Goal: Information Seeking & Learning: Learn about a topic

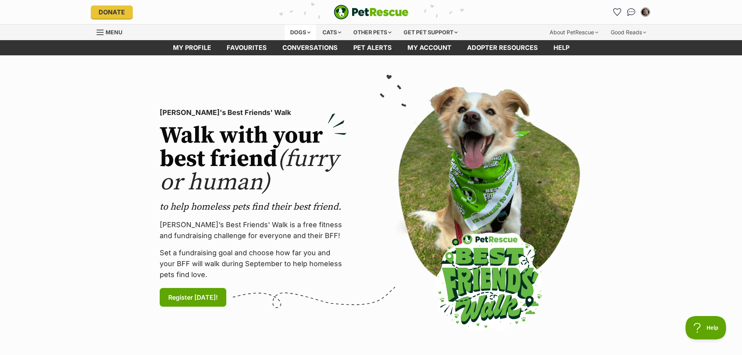
click at [292, 32] on div "Dogs" at bounding box center [300, 33] width 31 height 16
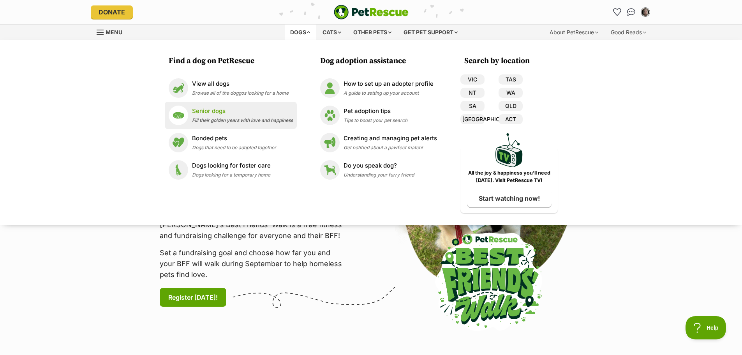
click at [217, 111] on p "Senior dogs" at bounding box center [242, 111] width 101 height 9
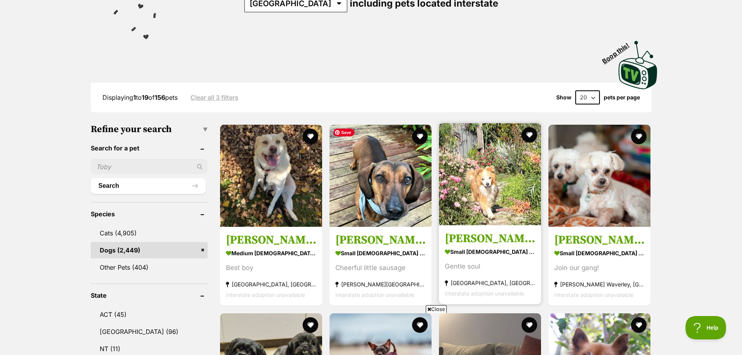
click at [460, 175] on img at bounding box center [490, 174] width 102 height 102
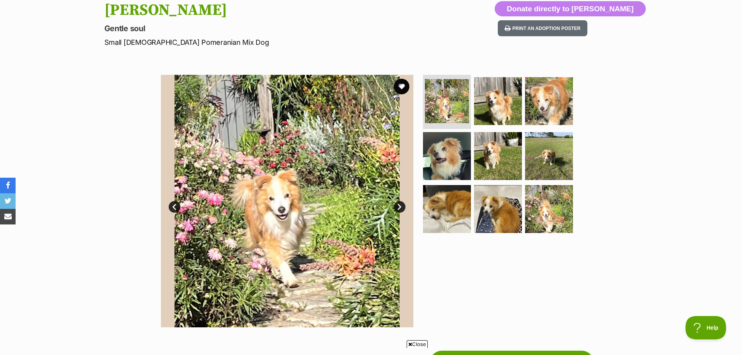
scroll to position [130, 0]
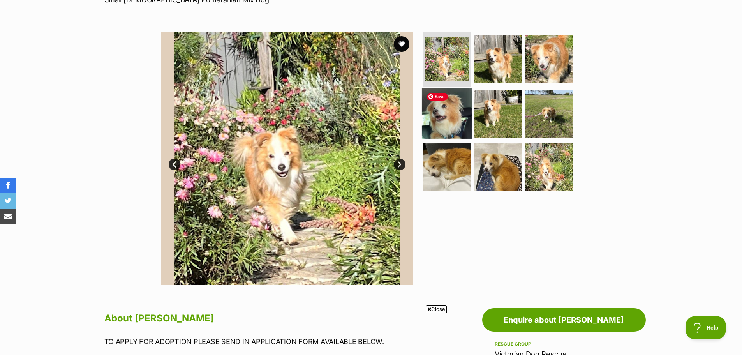
click at [447, 120] on img at bounding box center [447, 113] width 50 height 50
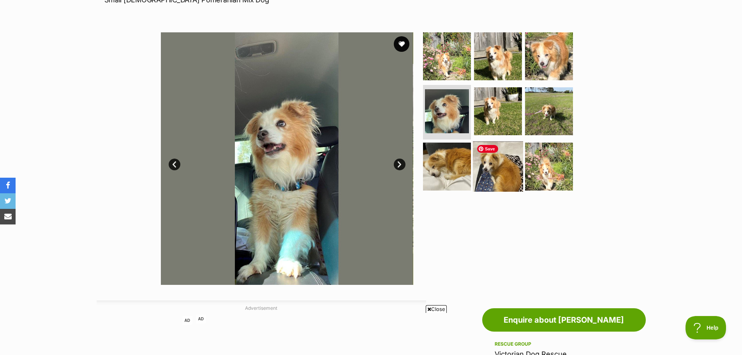
click at [503, 170] on img at bounding box center [498, 166] width 50 height 50
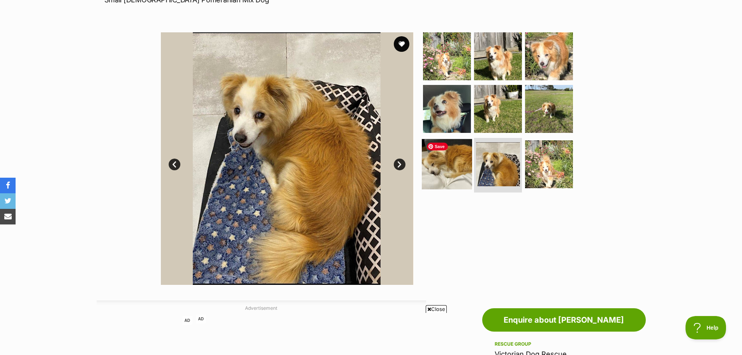
click at [459, 172] on img at bounding box center [447, 164] width 50 height 50
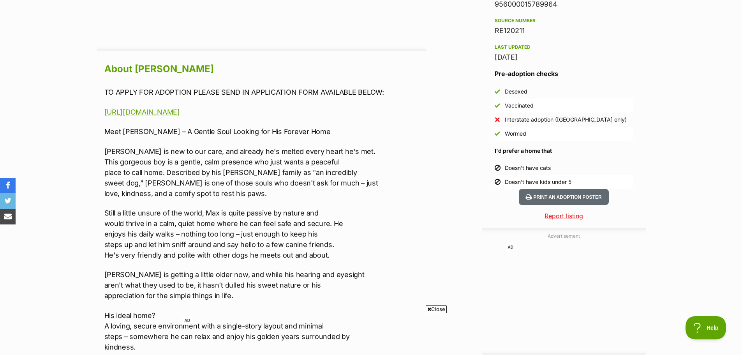
scroll to position [649, 0]
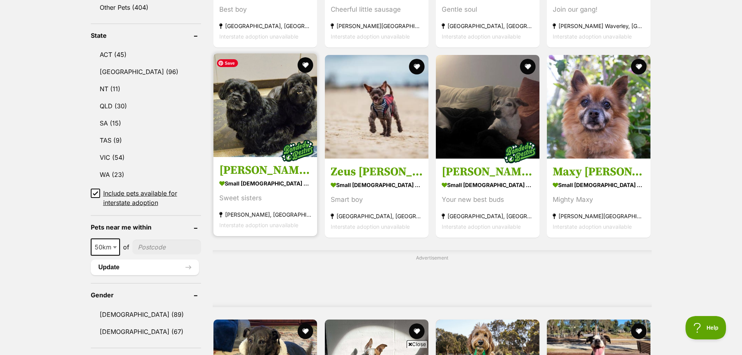
click at [254, 102] on img at bounding box center [265, 105] width 104 height 104
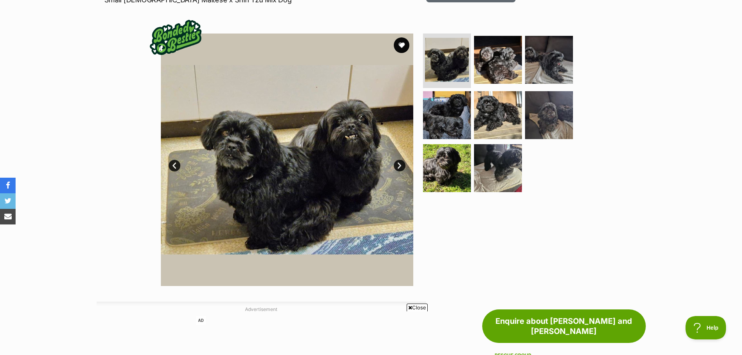
click at [399, 165] on link "Next" at bounding box center [400, 166] width 12 height 12
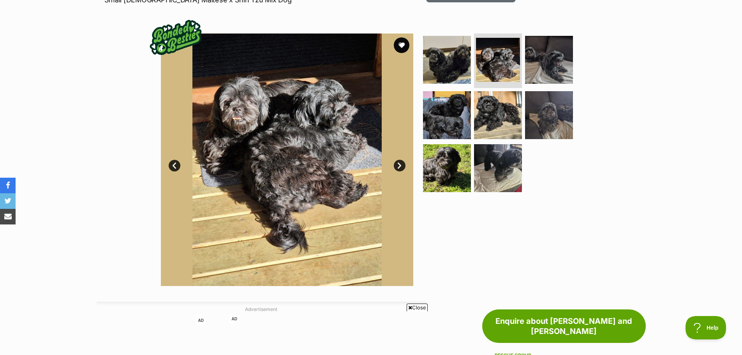
click at [399, 163] on link "Next" at bounding box center [400, 166] width 12 height 12
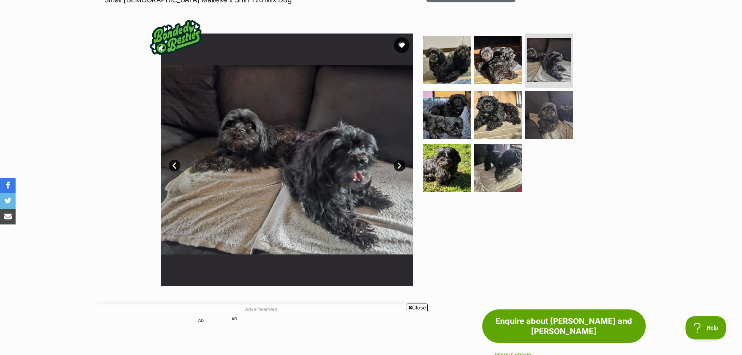
click at [399, 163] on link "Next" at bounding box center [400, 166] width 12 height 12
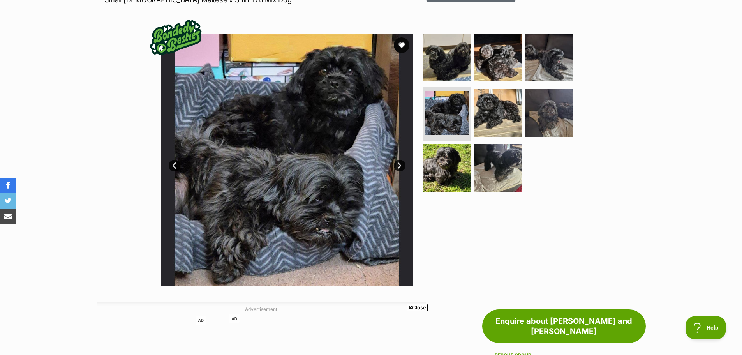
click at [399, 163] on link "Next" at bounding box center [400, 166] width 12 height 12
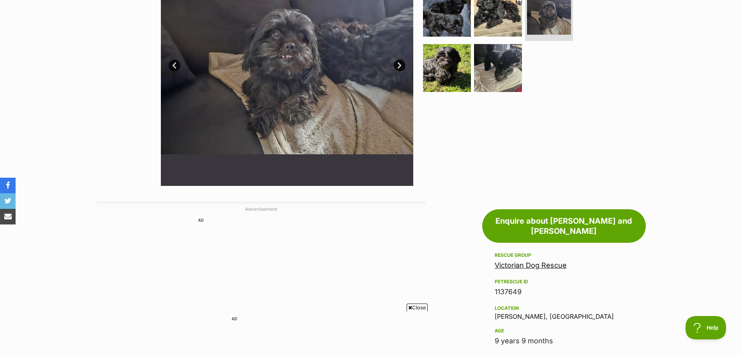
scroll to position [324, 0]
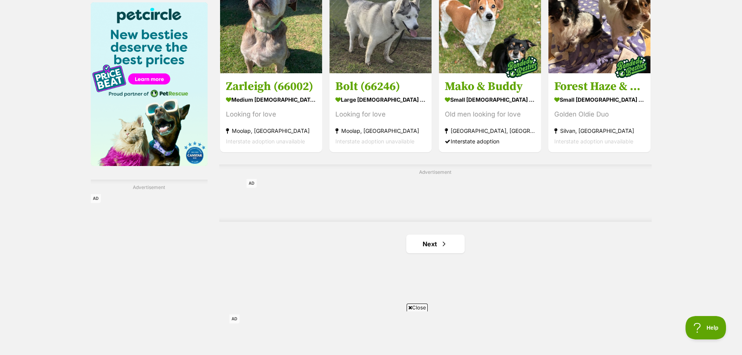
scroll to position [1298, 0]
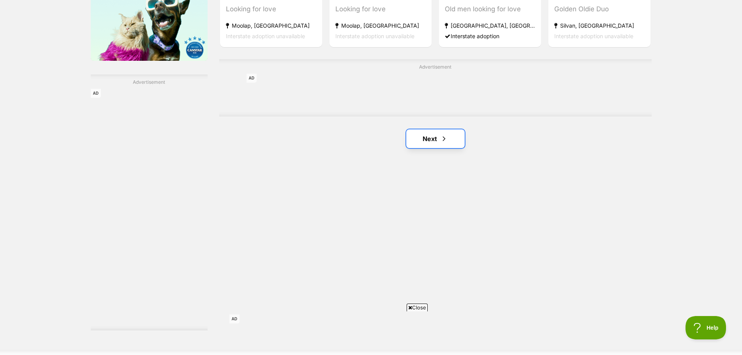
click at [436, 135] on link "Next" at bounding box center [435, 138] width 58 height 19
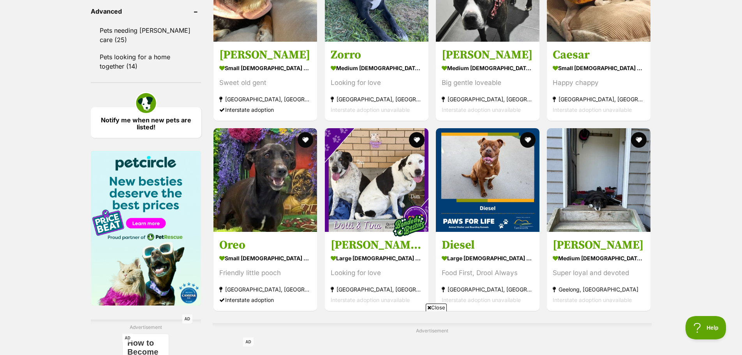
scroll to position [1103, 0]
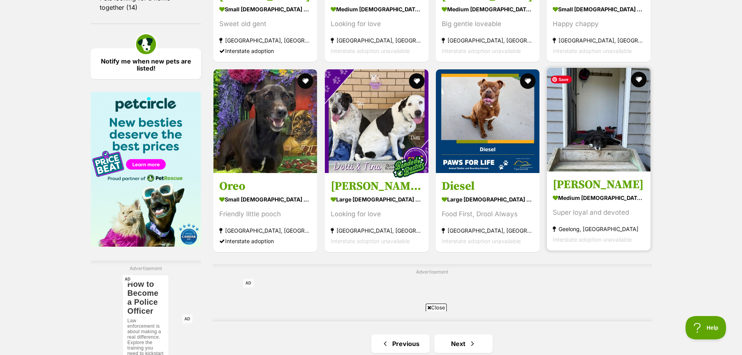
click at [612, 145] on img at bounding box center [599, 120] width 104 height 104
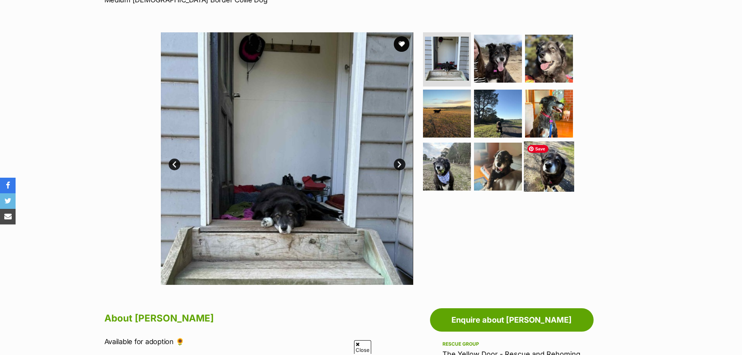
click at [553, 158] on img at bounding box center [549, 166] width 50 height 50
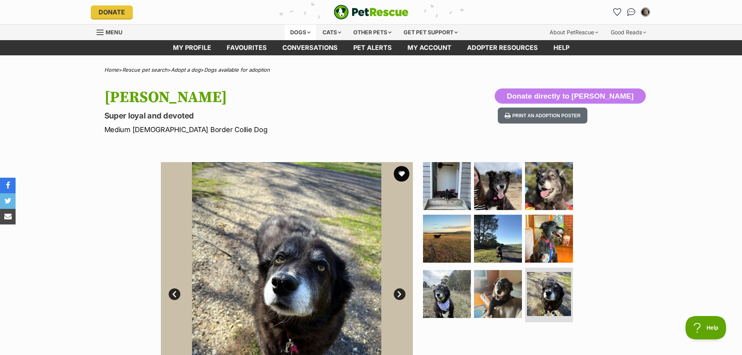
click at [292, 28] on div "Dogs" at bounding box center [300, 33] width 31 height 16
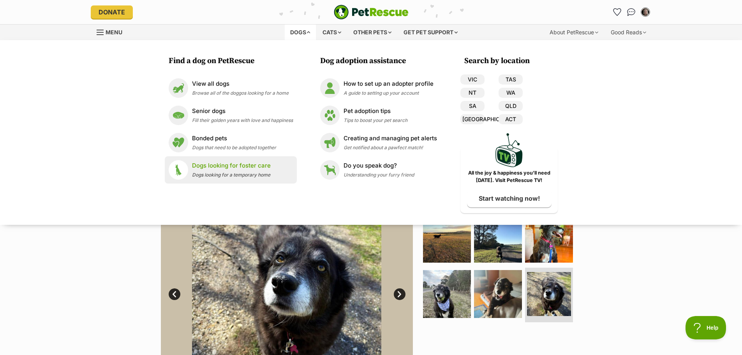
click at [216, 169] on p "Dogs looking for foster care" at bounding box center [231, 165] width 79 height 9
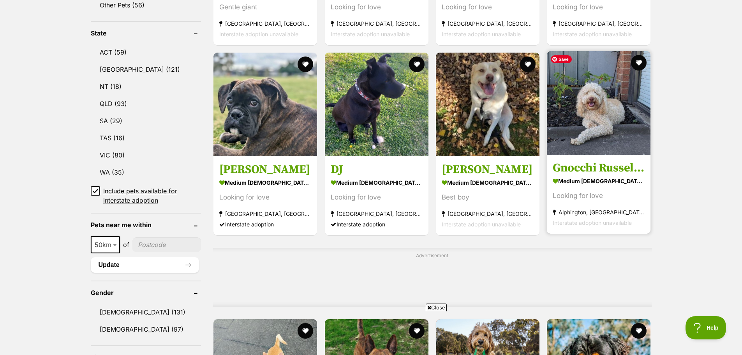
click at [588, 142] on img at bounding box center [599, 103] width 104 height 104
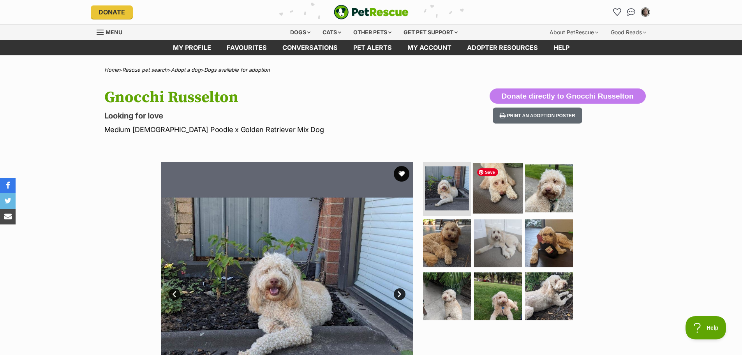
click at [498, 191] on img at bounding box center [498, 188] width 50 height 50
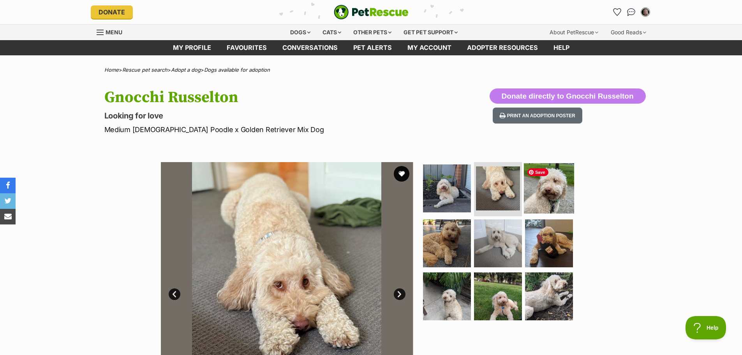
click at [557, 194] on img at bounding box center [549, 188] width 50 height 50
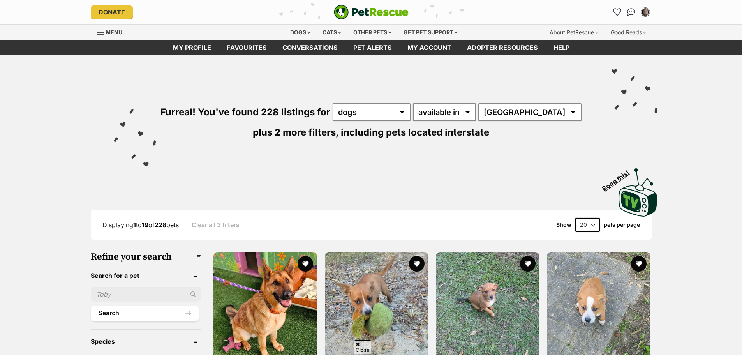
scroll to position [396, 0]
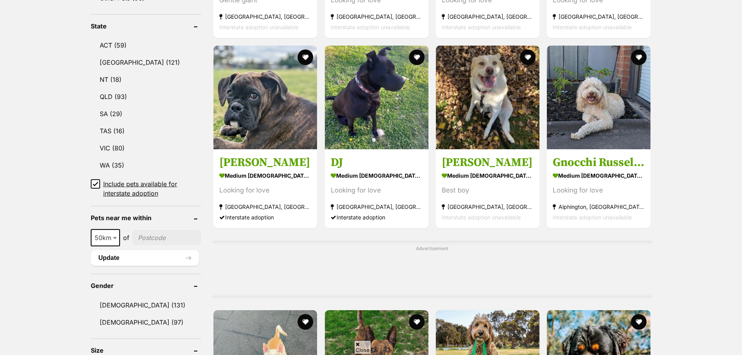
click at [108, 145] on link "VIC (80)" at bounding box center [146, 148] width 111 height 16
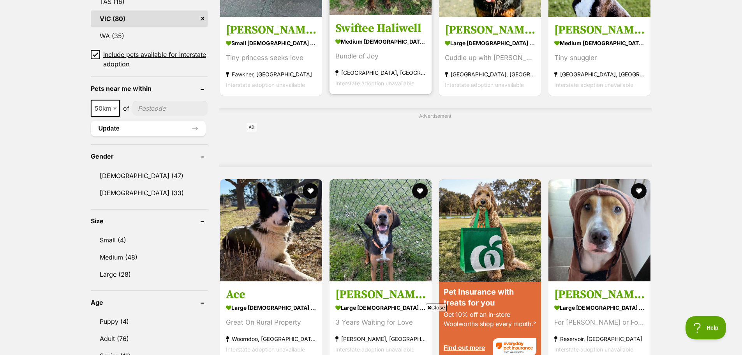
scroll to position [461, 0]
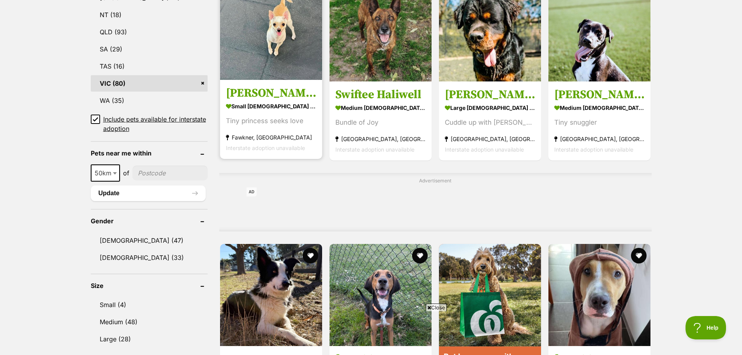
click at [260, 39] on img at bounding box center [271, 29] width 102 height 102
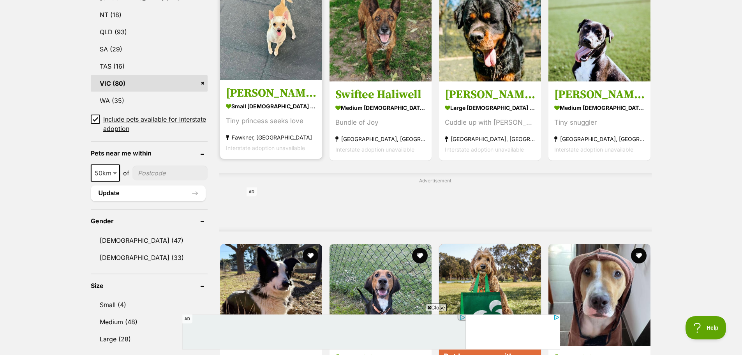
scroll to position [0, 0]
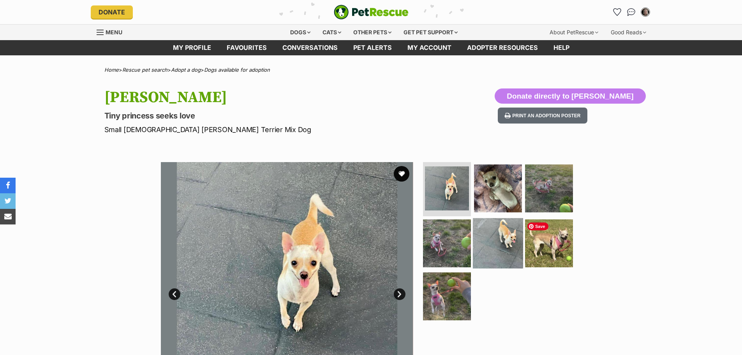
click at [498, 240] on img at bounding box center [498, 243] width 50 height 50
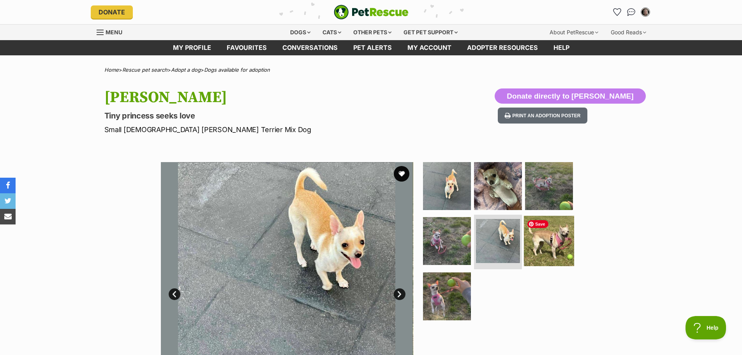
click at [540, 245] on img at bounding box center [549, 241] width 50 height 50
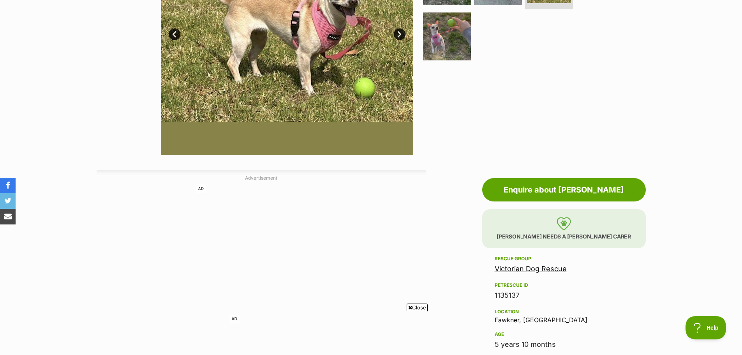
scroll to position [65, 0]
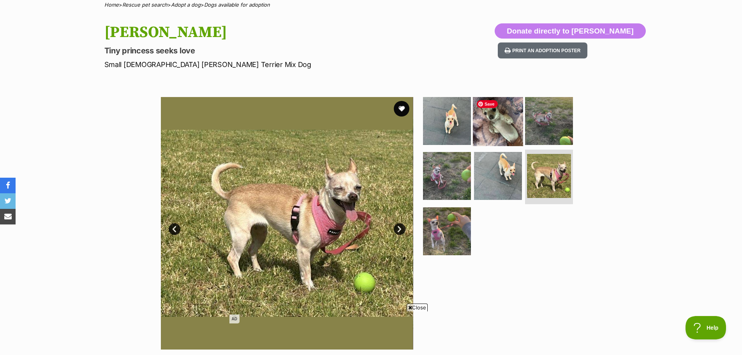
click at [497, 134] on img at bounding box center [498, 120] width 50 height 50
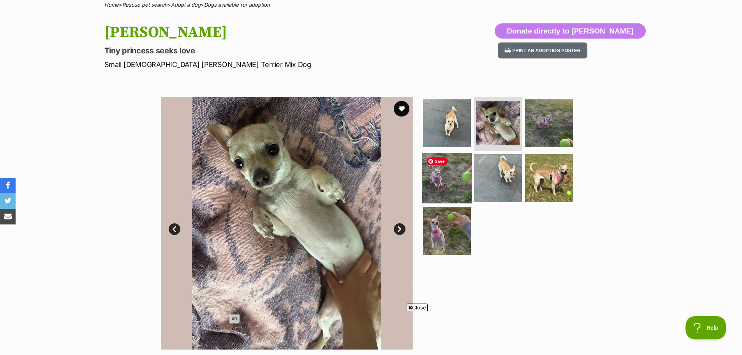
click at [444, 181] on img at bounding box center [447, 178] width 50 height 50
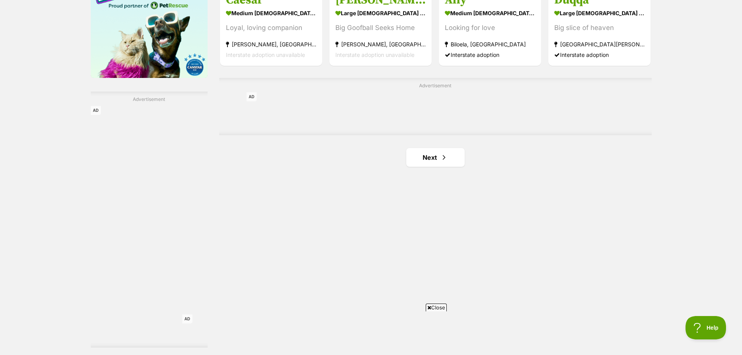
scroll to position [1305, 0]
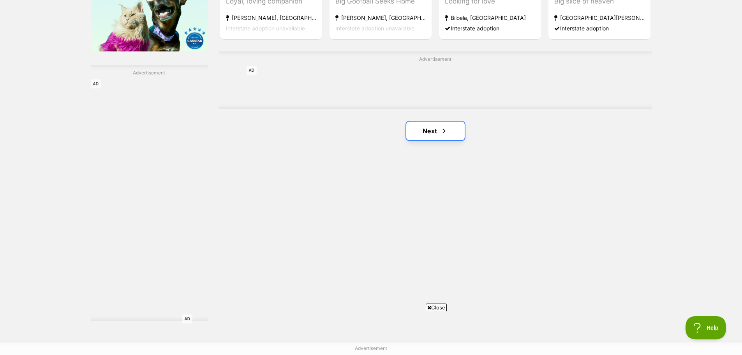
click at [431, 132] on link "Next" at bounding box center [435, 130] width 58 height 19
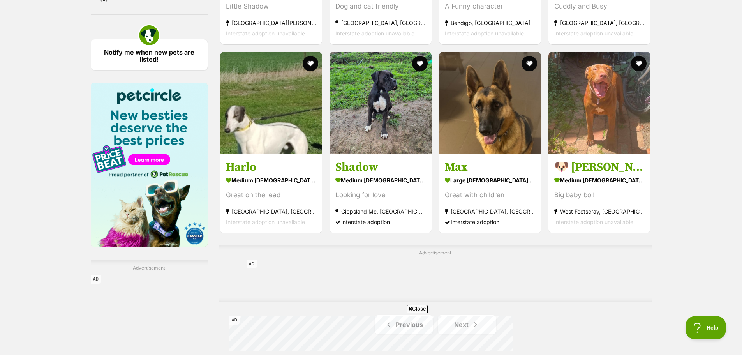
scroll to position [1369, 0]
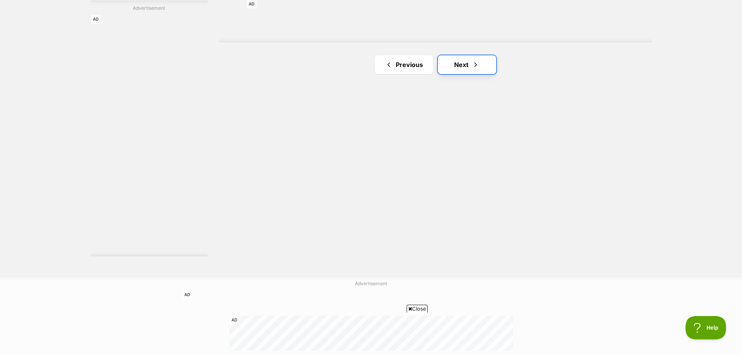
click at [478, 69] on span "Next page" at bounding box center [476, 64] width 8 height 9
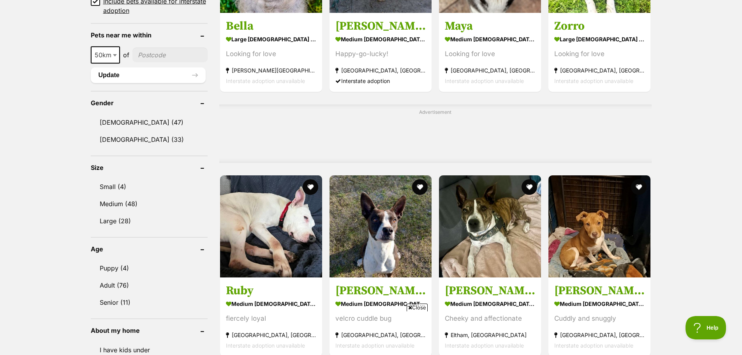
scroll to position [656, 0]
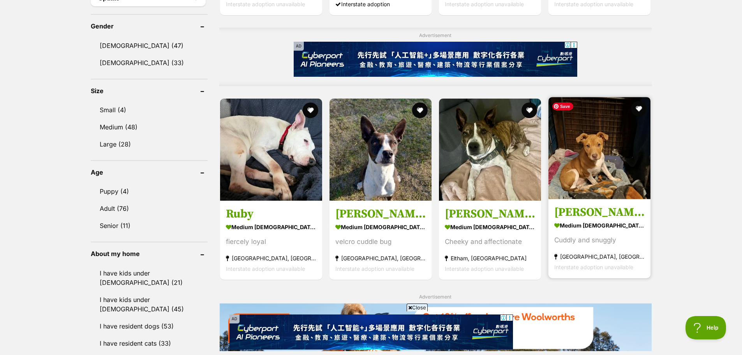
click at [618, 176] on img at bounding box center [599, 148] width 102 height 102
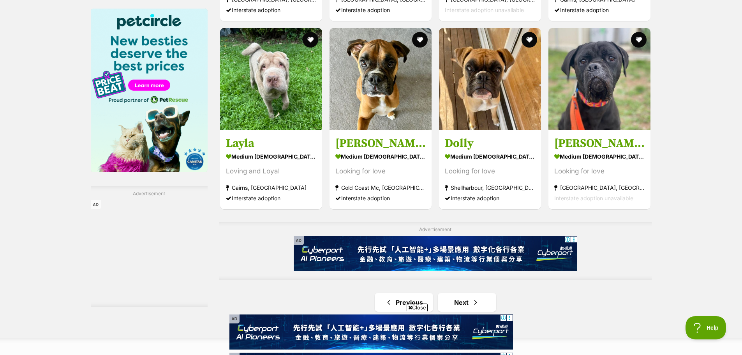
scroll to position [1175, 0]
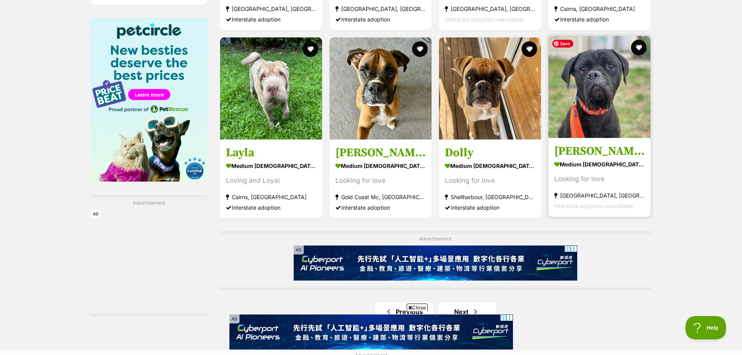
click at [590, 105] on img at bounding box center [599, 87] width 102 height 102
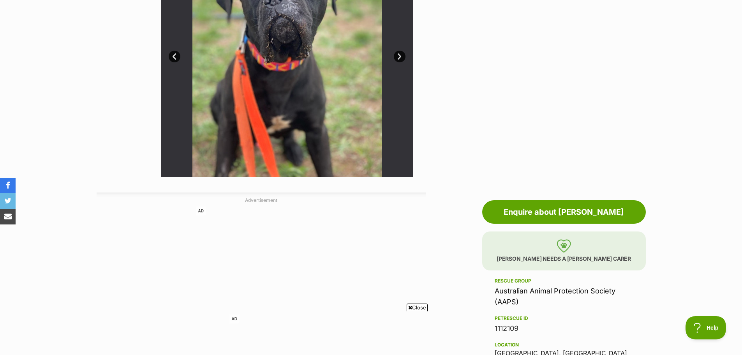
scroll to position [126, 0]
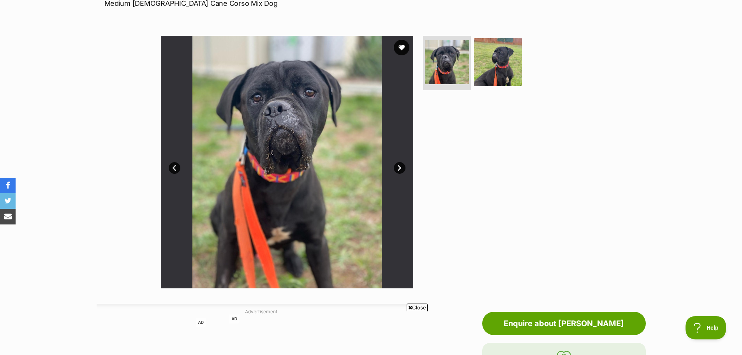
click at [398, 169] on link "Next" at bounding box center [400, 168] width 12 height 12
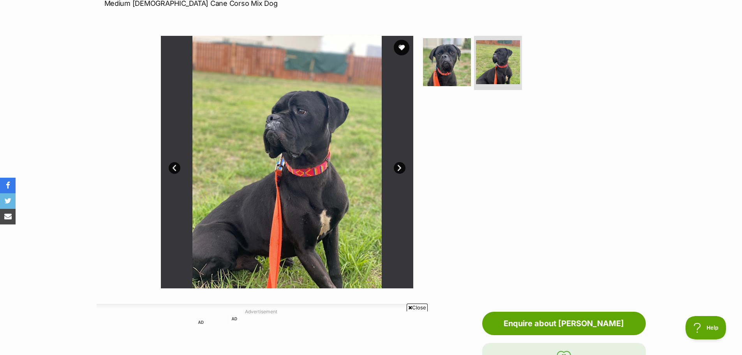
click at [399, 168] on link "Next" at bounding box center [400, 168] width 12 height 12
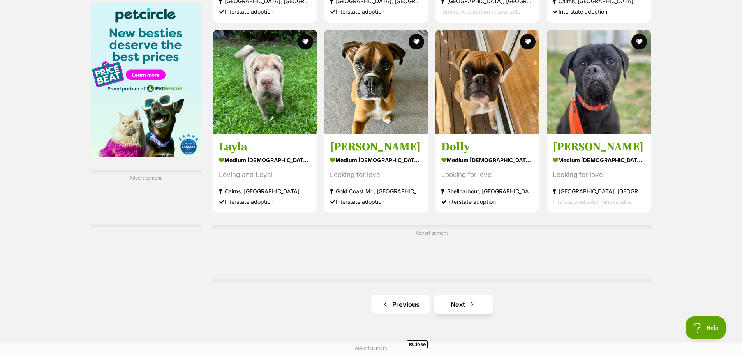
scroll to position [1181, 0]
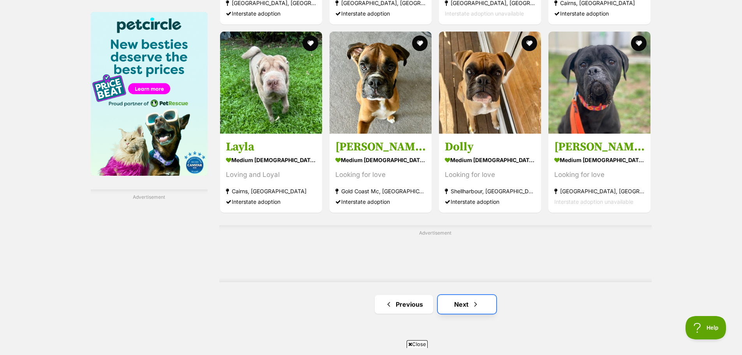
click at [468, 295] on link "Next" at bounding box center [467, 304] width 58 height 19
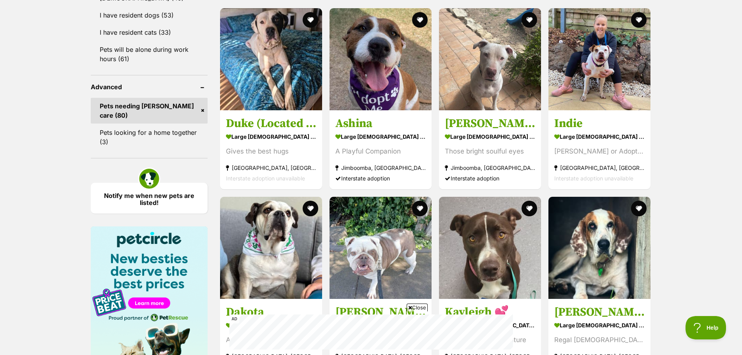
scroll to position [1103, 0]
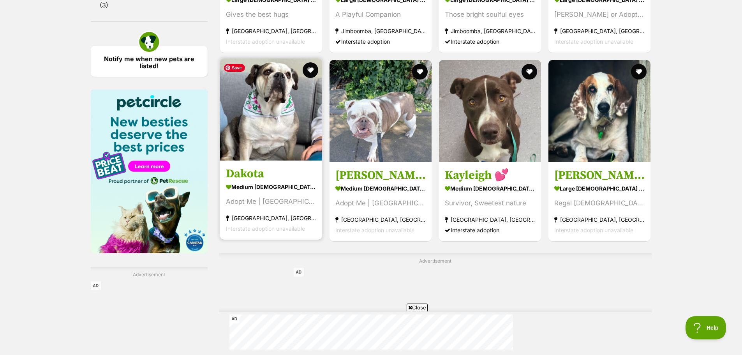
click at [278, 110] on img at bounding box center [271, 109] width 102 height 102
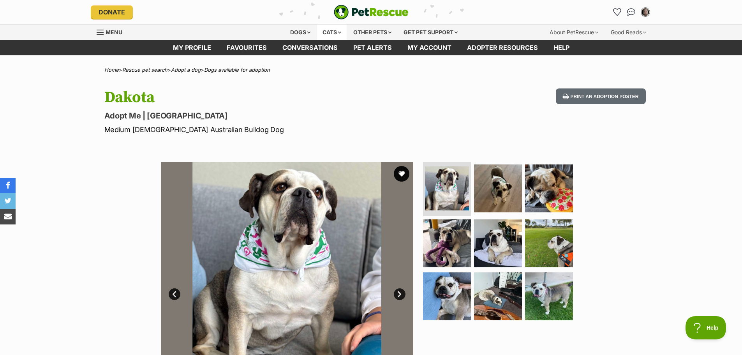
click at [330, 33] on div "Cats" at bounding box center [332, 33] width 30 height 16
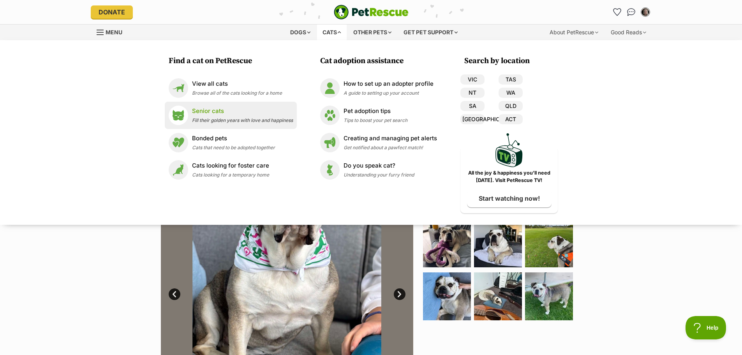
click at [211, 109] on p "Senior cats" at bounding box center [242, 111] width 101 height 9
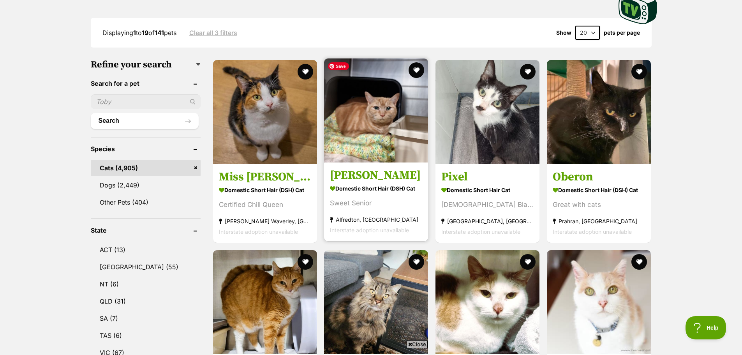
click at [382, 145] on img at bounding box center [376, 110] width 104 height 104
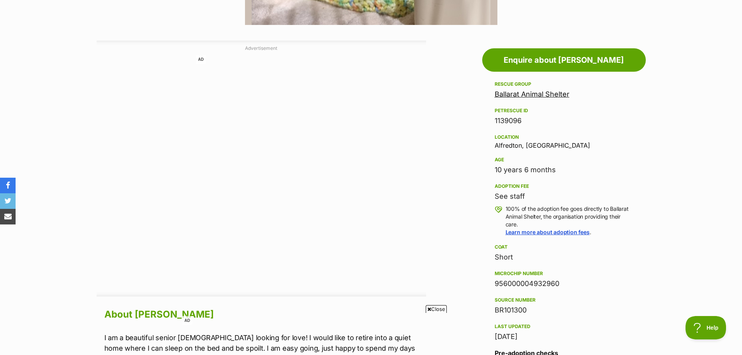
scroll to position [584, 0]
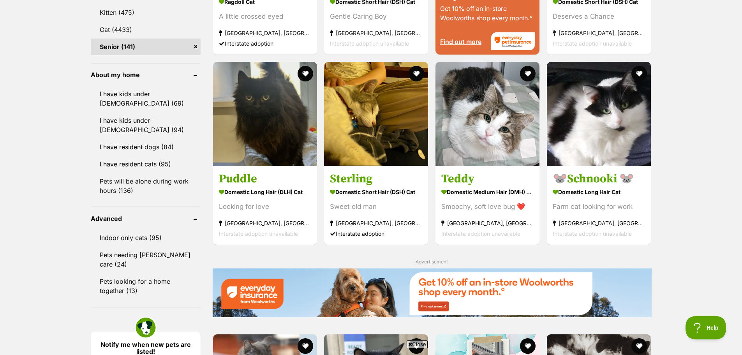
scroll to position [908, 0]
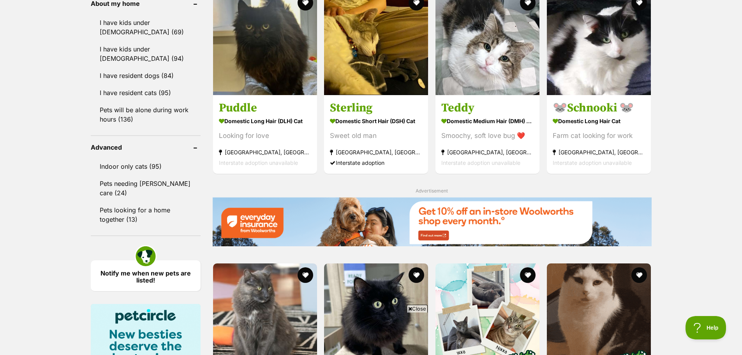
drag, startPoint x: 136, startPoint y: 90, endPoint x: 58, endPoint y: 90, distance: 77.5
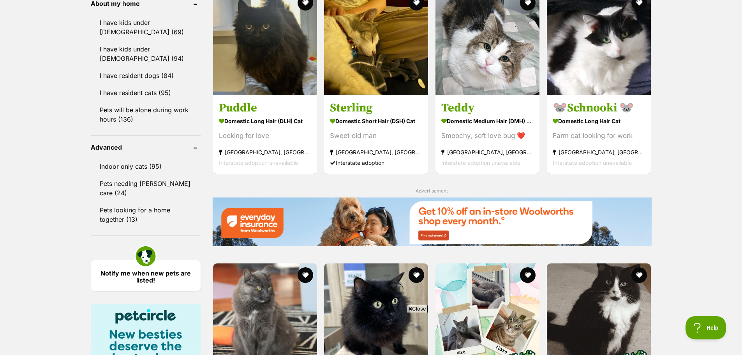
click at [136, 90] on link "I have resident cats (95)" at bounding box center [146, 92] width 110 height 16
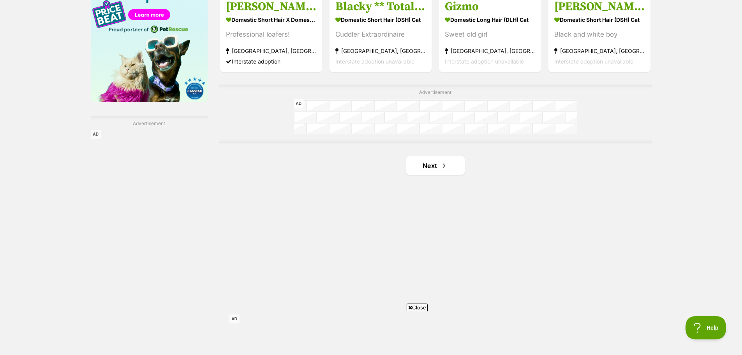
scroll to position [1298, 0]
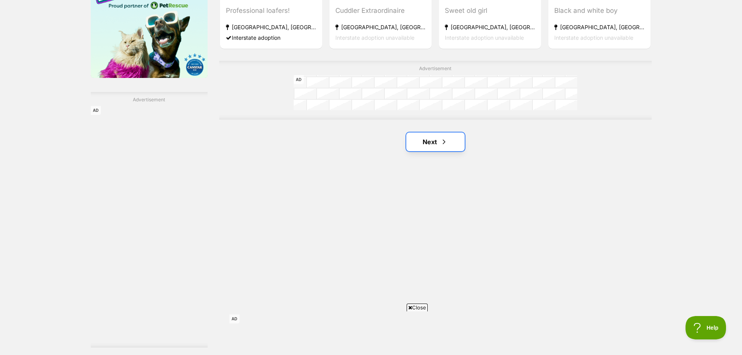
click at [433, 143] on link "Next" at bounding box center [435, 141] width 58 height 19
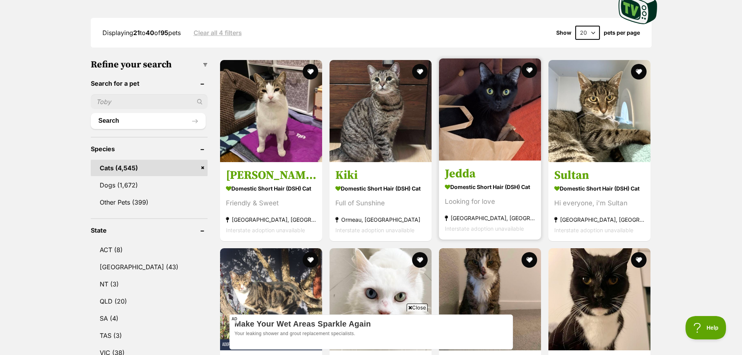
scroll to position [324, 0]
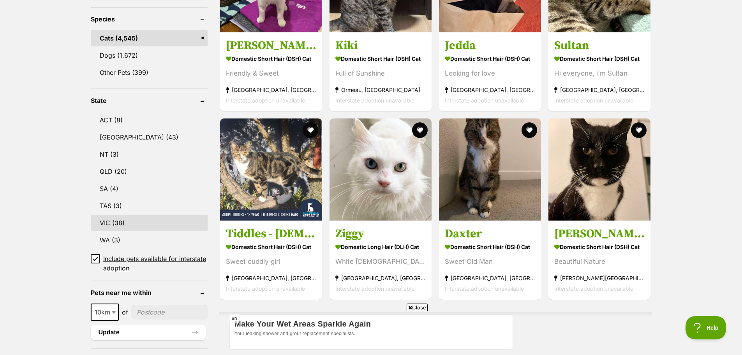
click at [118, 224] on link "VIC (38)" at bounding box center [149, 223] width 117 height 16
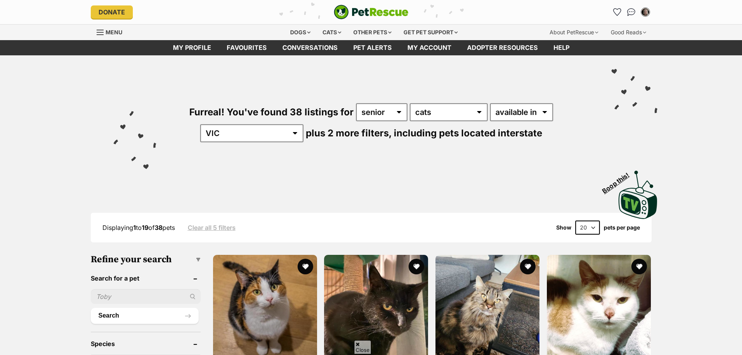
scroll to position [195, 0]
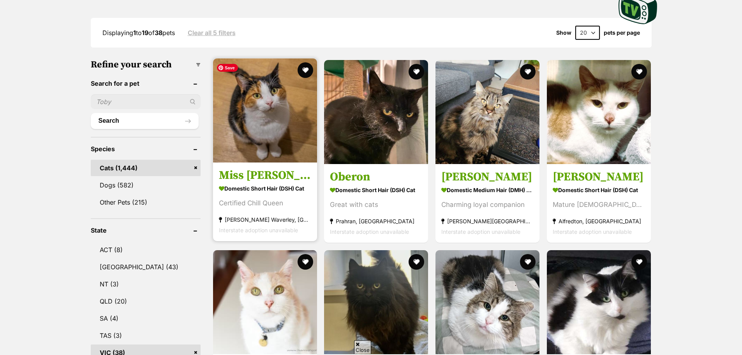
click at [260, 139] on img at bounding box center [265, 110] width 104 height 104
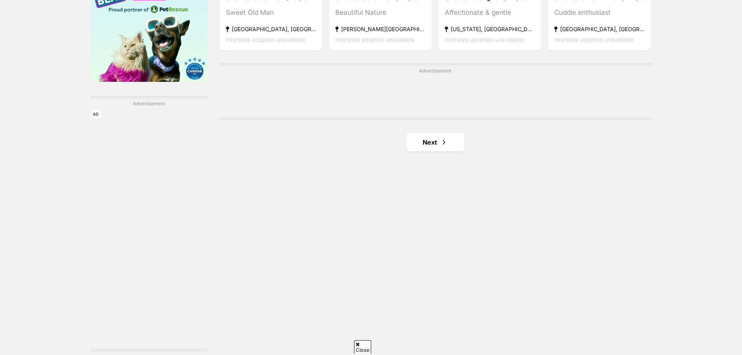
scroll to position [1298, 0]
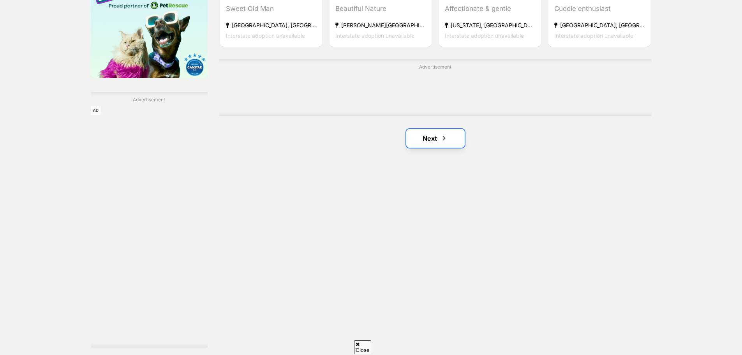
click at [431, 146] on link "Next" at bounding box center [435, 138] width 58 height 19
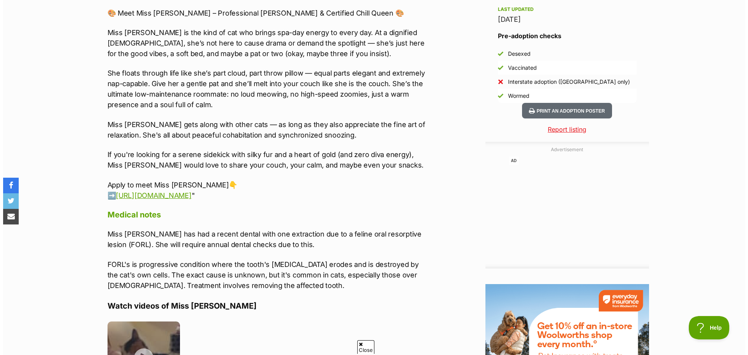
scroll to position [844, 0]
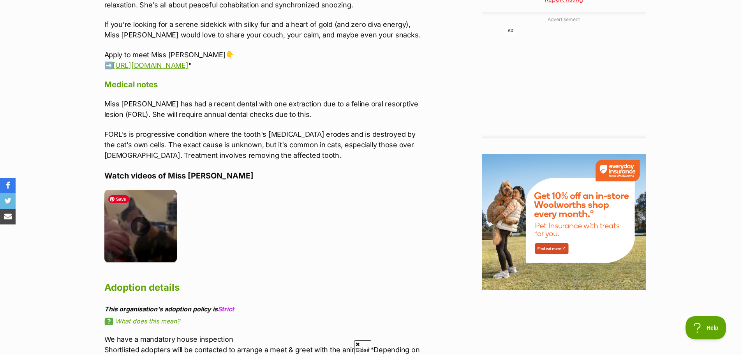
click img
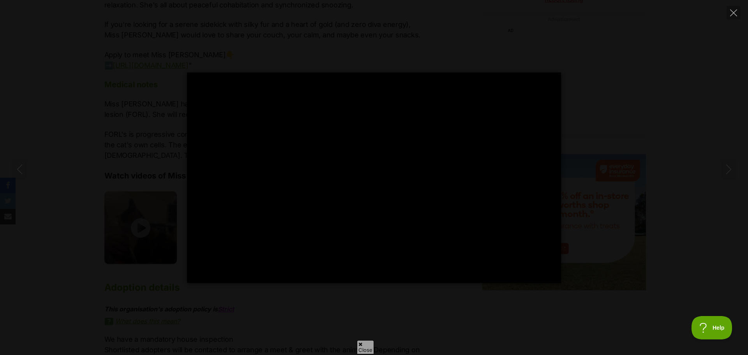
type input "34.34"
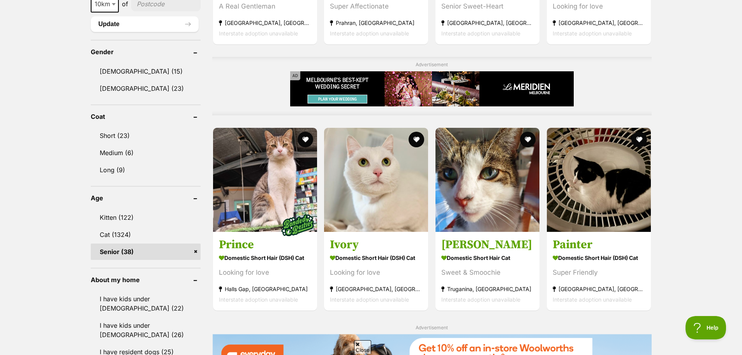
scroll to position [649, 0]
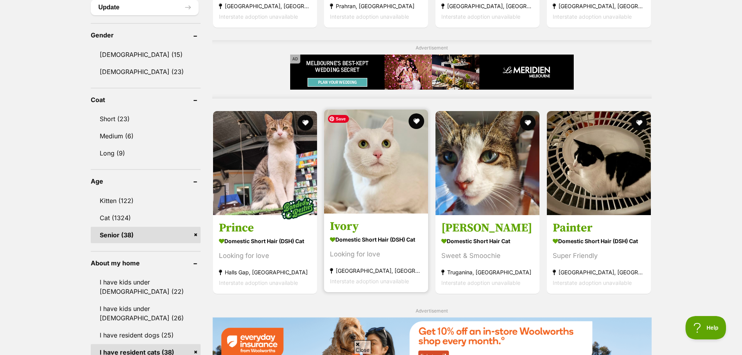
click at [363, 163] on img at bounding box center [376, 161] width 104 height 104
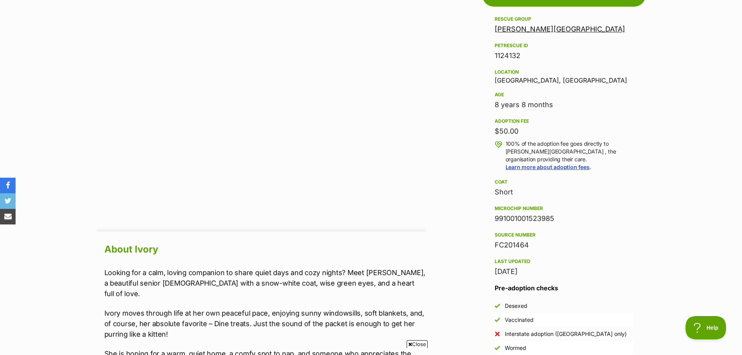
scroll to position [710, 0]
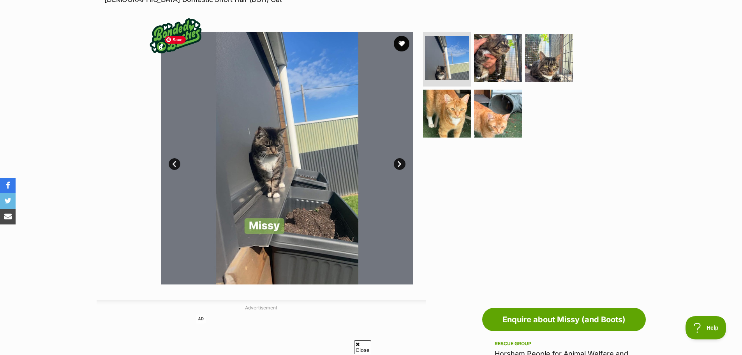
scroll to position [130, 0]
click at [400, 164] on link "Next" at bounding box center [400, 164] width 12 height 12
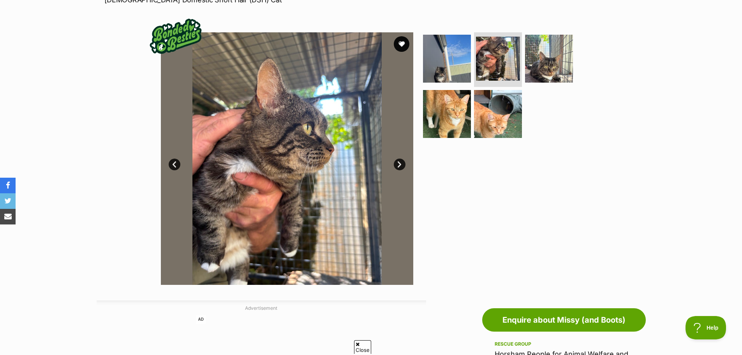
click at [400, 163] on link "Next" at bounding box center [400, 164] width 12 height 12
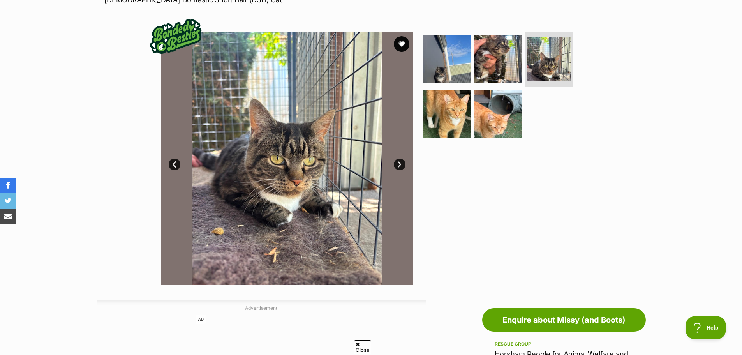
click at [400, 163] on link "Next" at bounding box center [400, 164] width 12 height 12
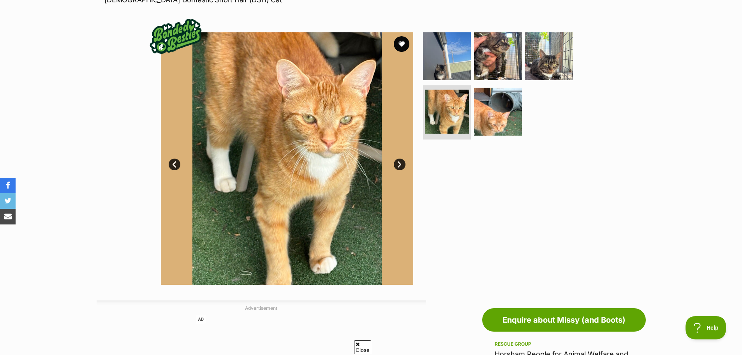
click at [400, 163] on link "Next" at bounding box center [400, 164] width 12 height 12
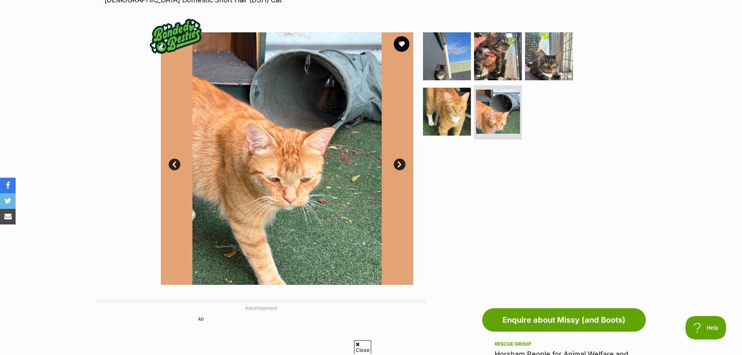
click at [400, 163] on link "Next" at bounding box center [400, 164] width 12 height 12
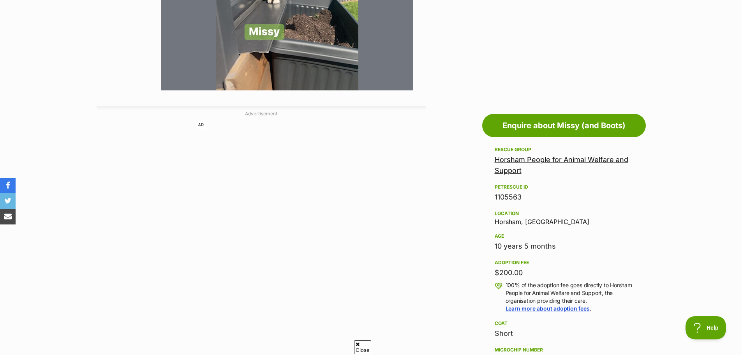
scroll to position [324, 0]
click at [506, 160] on link "Horsham People for Animal Welfare and Support" at bounding box center [561, 164] width 134 height 19
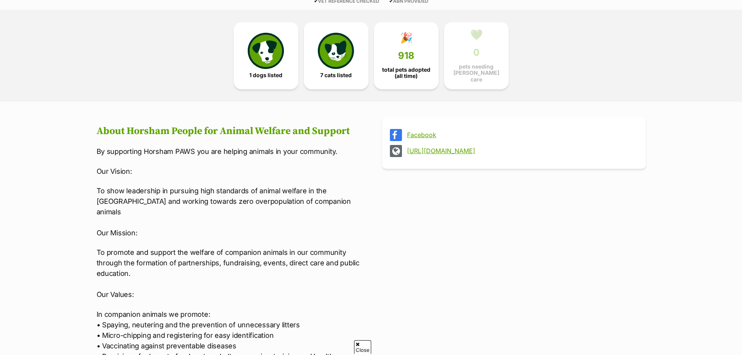
click at [428, 131] on link "Facebook" at bounding box center [521, 134] width 228 height 7
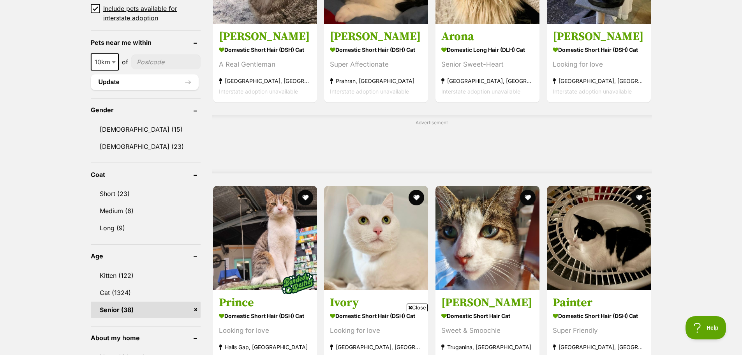
scroll to position [450, 0]
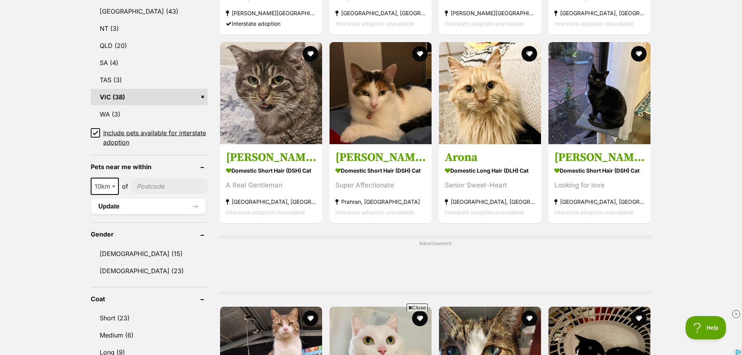
click at [164, 183] on input"] "postcode" at bounding box center [169, 186] width 76 height 15
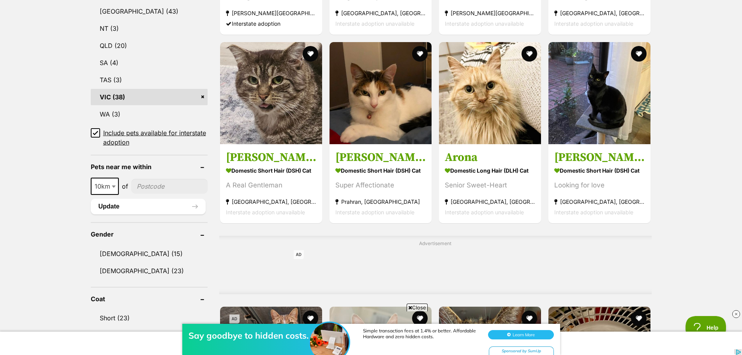
type input"] "3337"
click at [107, 183] on span "10km" at bounding box center [105, 186] width 26 height 11
select select "50"
click at [112, 206] on button "Update" at bounding box center [148, 207] width 115 height 16
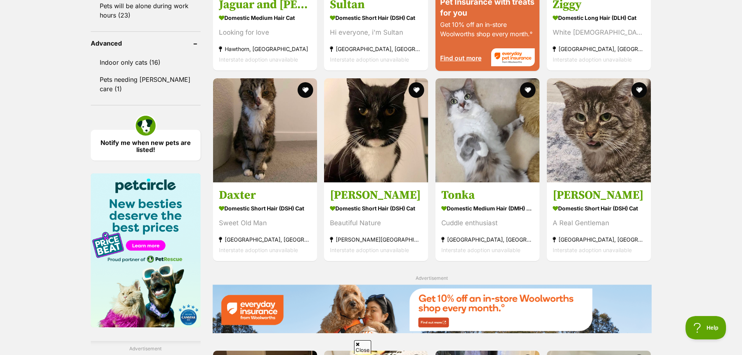
scroll to position [844, 0]
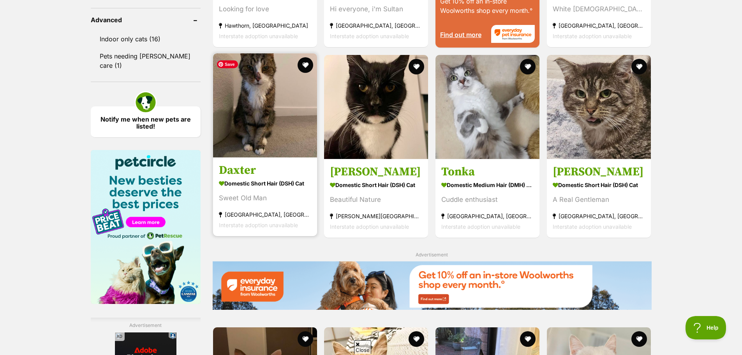
click at [275, 118] on img at bounding box center [265, 105] width 104 height 104
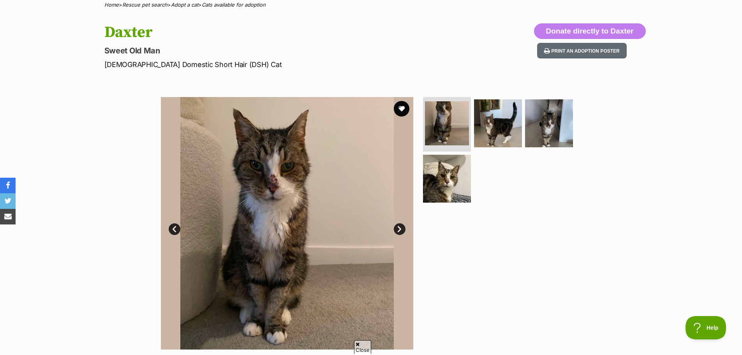
click at [400, 227] on link "Next" at bounding box center [400, 229] width 12 height 12
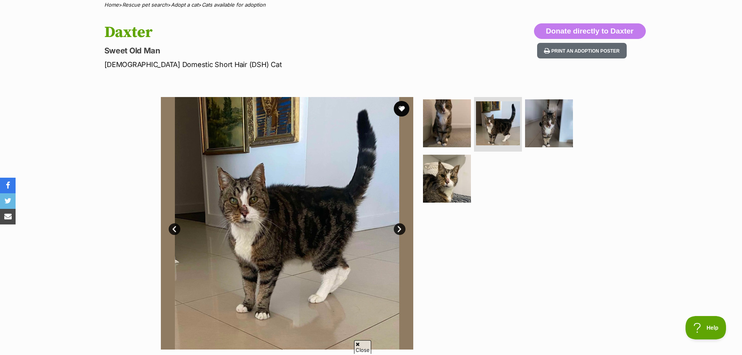
click at [400, 227] on link "Next" at bounding box center [400, 229] width 12 height 12
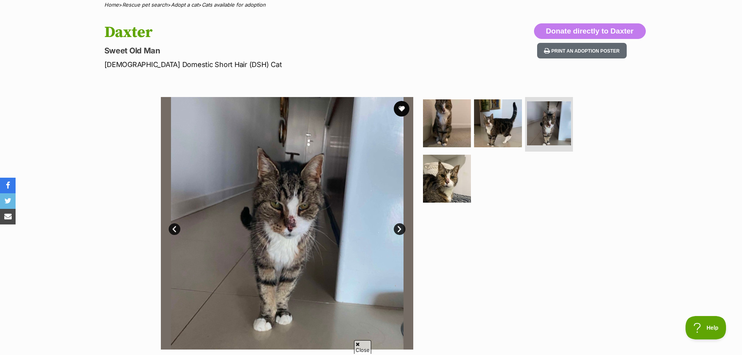
click at [400, 227] on link "Next" at bounding box center [400, 229] width 12 height 12
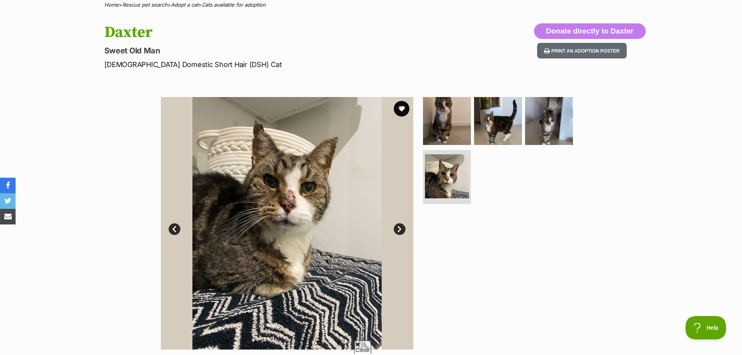
click at [400, 227] on link "Next" at bounding box center [400, 229] width 12 height 12
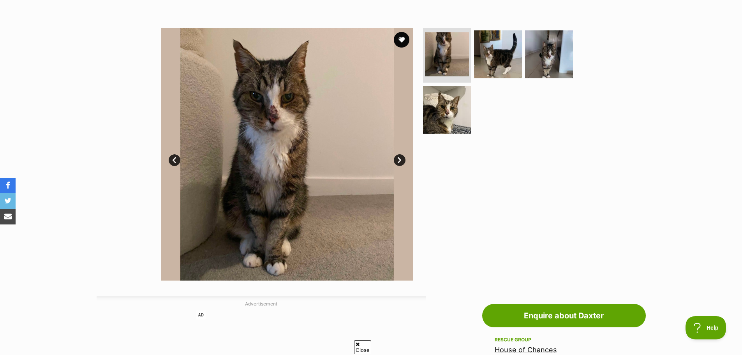
scroll to position [389, 0]
